Goal: Information Seeking & Learning: Find specific fact

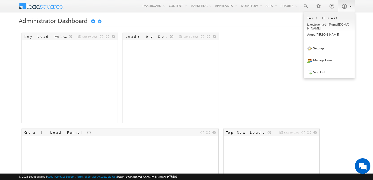
click at [339, 8] on link at bounding box center [346, 6] width 17 height 12
click at [322, 46] on link "Settings" at bounding box center [329, 48] width 51 height 12
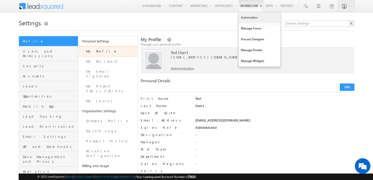
click at [253, 20] on link "Automation" at bounding box center [259, 17] width 41 height 11
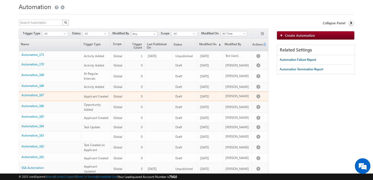
scroll to position [17, 0]
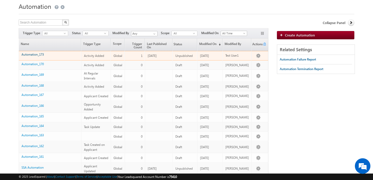
click at [41, 56] on link "Automation_173" at bounding box center [33, 55] width 22 height 4
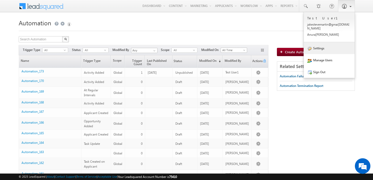
click at [319, 50] on link "Settings" at bounding box center [329, 48] width 51 height 12
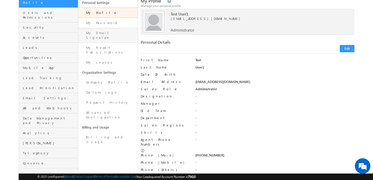
scroll to position [41, 0]
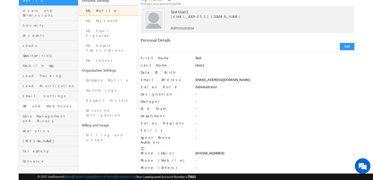
click at [41, 105] on link "API and Webhooks" at bounding box center [48, 106] width 59 height 10
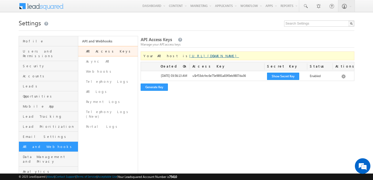
drag, startPoint x: 225, startPoint y: 57, endPoint x: 168, endPoint y: 58, distance: 57.3
click at [168, 58] on div "Your API host is [URL][DOMAIN_NAME]" at bounding box center [248, 56] width 214 height 9
click at [226, 60] on div "Your API host is [URL][DOMAIN_NAME]" at bounding box center [248, 56] width 214 height 9
drag, startPoint x: 221, startPoint y: 57, endPoint x: 229, endPoint y: 57, distance: 7.8
click at [229, 57] on div "Your API host is [URL][DOMAIN_NAME]" at bounding box center [248, 56] width 214 height 9
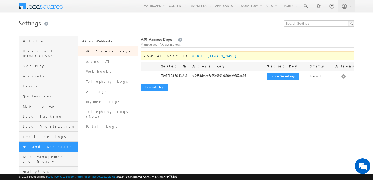
click at [224, 58] on div "Your API host is [URL][DOMAIN_NAME]" at bounding box center [248, 56] width 214 height 9
drag, startPoint x: 224, startPoint y: 58, endPoint x: 167, endPoint y: 58, distance: 56.7
click at [167, 58] on div "Your API host is [URL][DOMAIN_NAME]" at bounding box center [248, 56] width 214 height 9
click at [210, 125] on div "API Access Keys Manage your API access keys Your API host is [URL][DOMAIN_NAME]…" at bounding box center [248, 122] width 214 height 172
drag, startPoint x: 192, startPoint y: 56, endPoint x: 224, endPoint y: 55, distance: 32.7
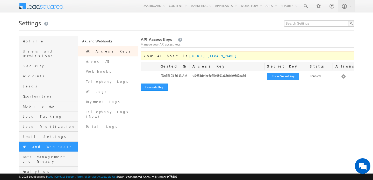
click at [224, 55] on div "Your API host is [URL][DOMAIN_NAME]" at bounding box center [248, 56] width 214 height 9
click at [236, 51] on form "API Access Keys Manage your API access keys Your API host is [URL][DOMAIN_NAME]…" at bounding box center [248, 65] width 214 height 52
drag, startPoint x: 226, startPoint y: 59, endPoint x: 168, endPoint y: 57, distance: 57.8
click at [168, 57] on div "Your API host is [URL][DOMAIN_NAME]" at bounding box center [248, 56] width 214 height 9
copy link "[URL][DOMAIN_NAME]"
